Goal: Task Accomplishment & Management: Complete application form

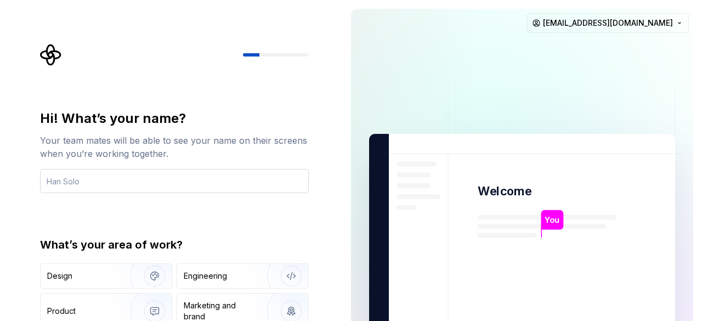
click at [254, 179] on input "text" at bounding box center [174, 181] width 269 height 24
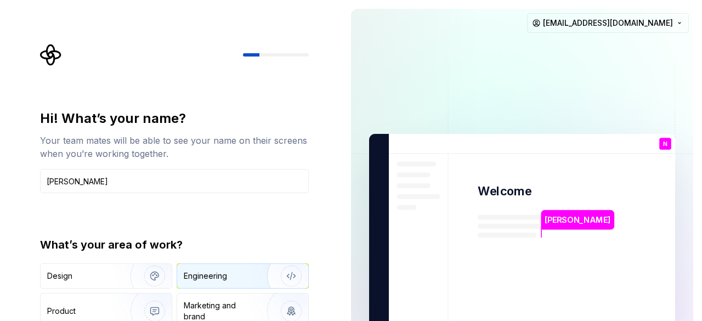
type input "[PERSON_NAME]"
click at [208, 269] on div "Engineering" at bounding box center [242, 276] width 131 height 24
